Goal: Information Seeking & Learning: Learn about a topic

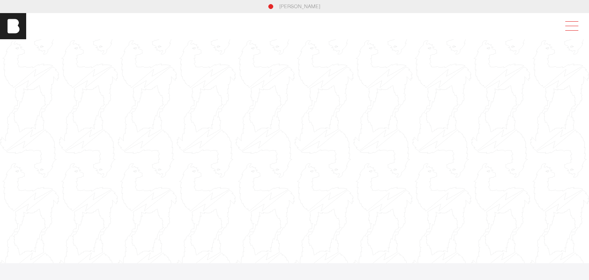
click at [569, 20] on span at bounding box center [569, 26] width 19 height 15
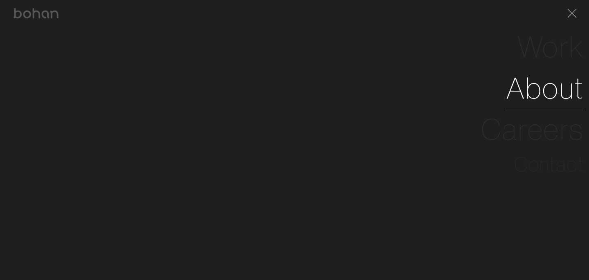
click at [523, 90] on link "About" at bounding box center [545, 87] width 78 height 41
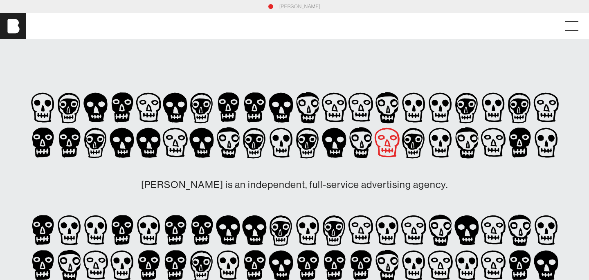
click at [188, 145] on icon at bounding box center [175, 142] width 27 height 35
click at [255, 146] on icon at bounding box center [254, 145] width 2 height 4
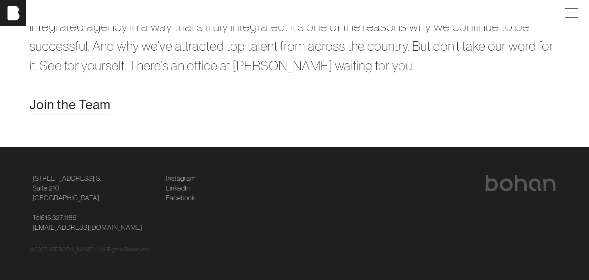
scroll to position [1658, 0]
